Goal: Information Seeking & Learning: Find specific fact

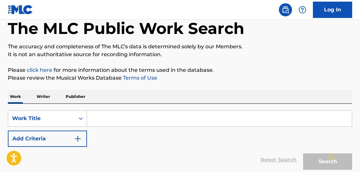
scroll to position [37, 0]
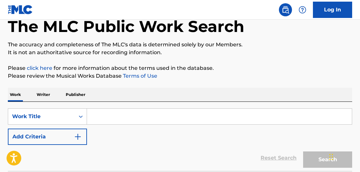
click at [111, 114] on input "Search Form" at bounding box center [219, 117] width 265 height 16
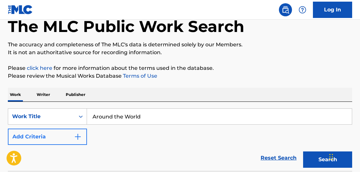
type input "Around the World"
click at [45, 141] on button "Add Criteria" at bounding box center [47, 137] width 79 height 16
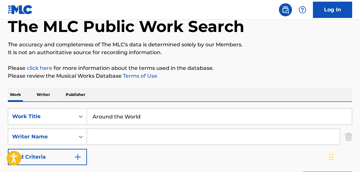
click at [97, 139] on input "Search Form" at bounding box center [213, 137] width 253 height 16
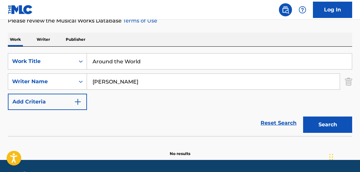
scroll to position [93, 0]
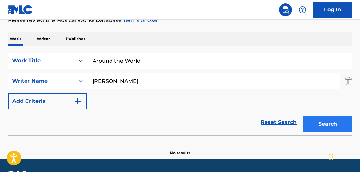
type input "Christensen"
click at [328, 125] on button "Search" at bounding box center [327, 124] width 49 height 16
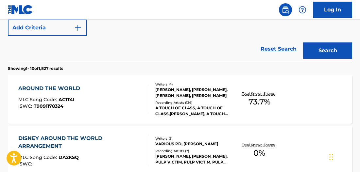
scroll to position [172, 0]
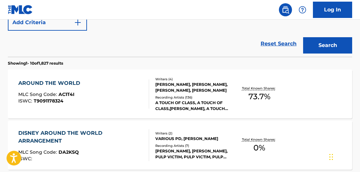
click at [49, 81] on div "AROUND THE WORLD" at bounding box center [50, 83] width 65 height 8
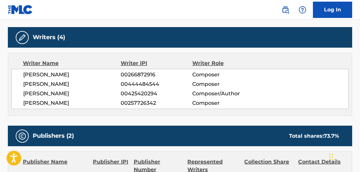
scroll to position [153, 0]
